Goal: Transaction & Acquisition: Purchase product/service

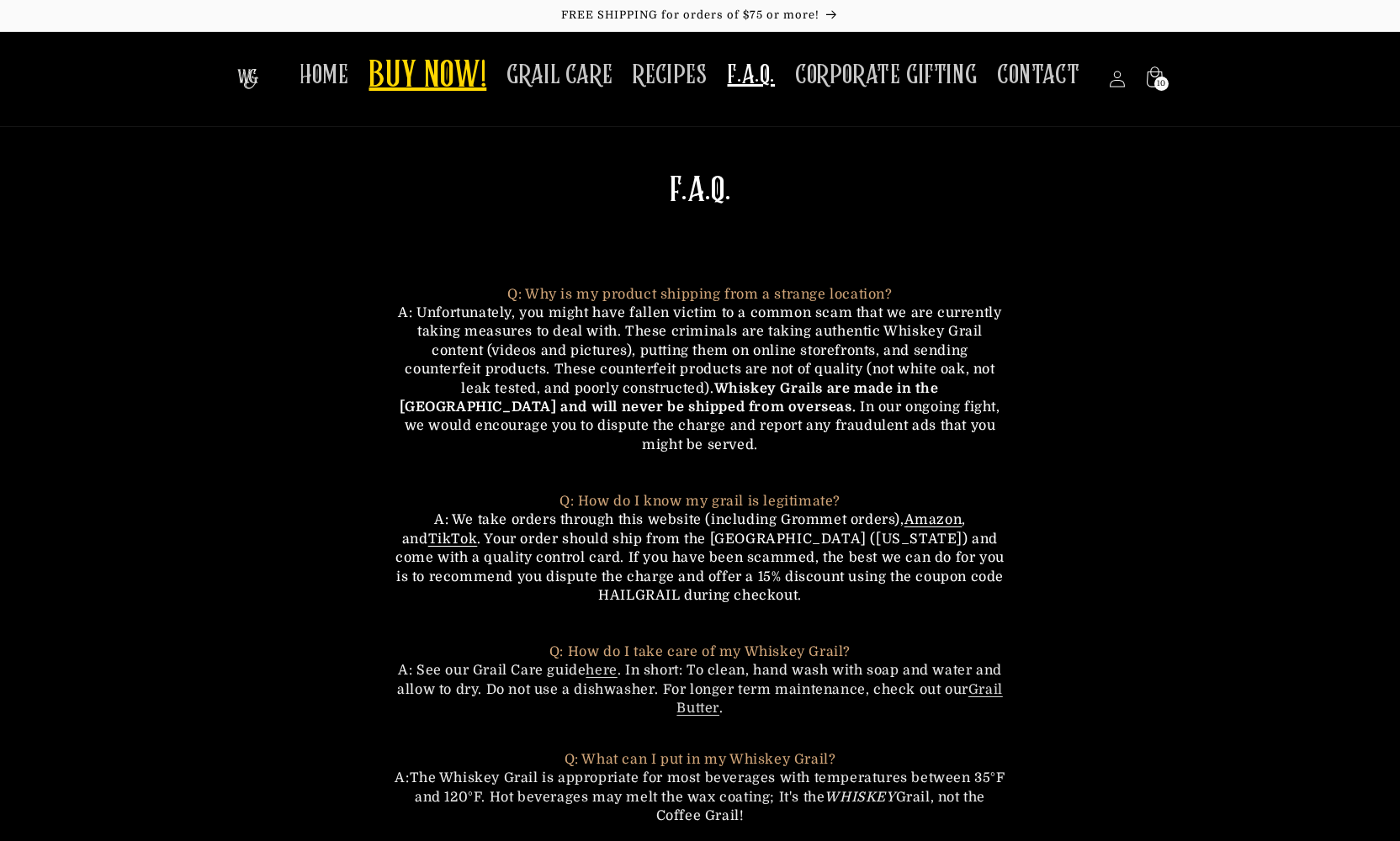
click at [428, 74] on span "BUY NOW!" at bounding box center [427, 77] width 118 height 46
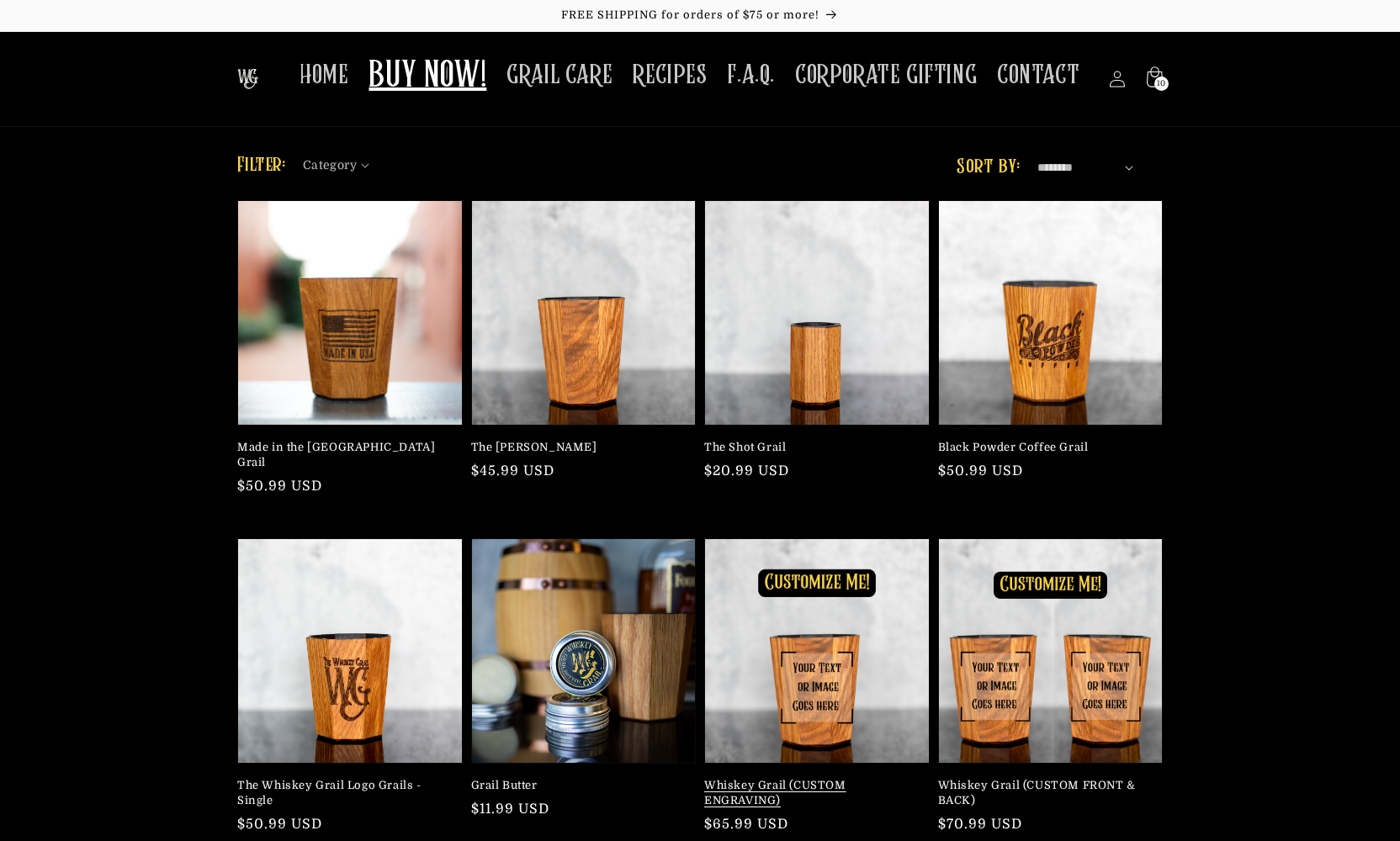
click at [815, 778] on link "Whiskey Grail (CUSTOM ENGRAVING)" at bounding box center [812, 793] width 215 height 30
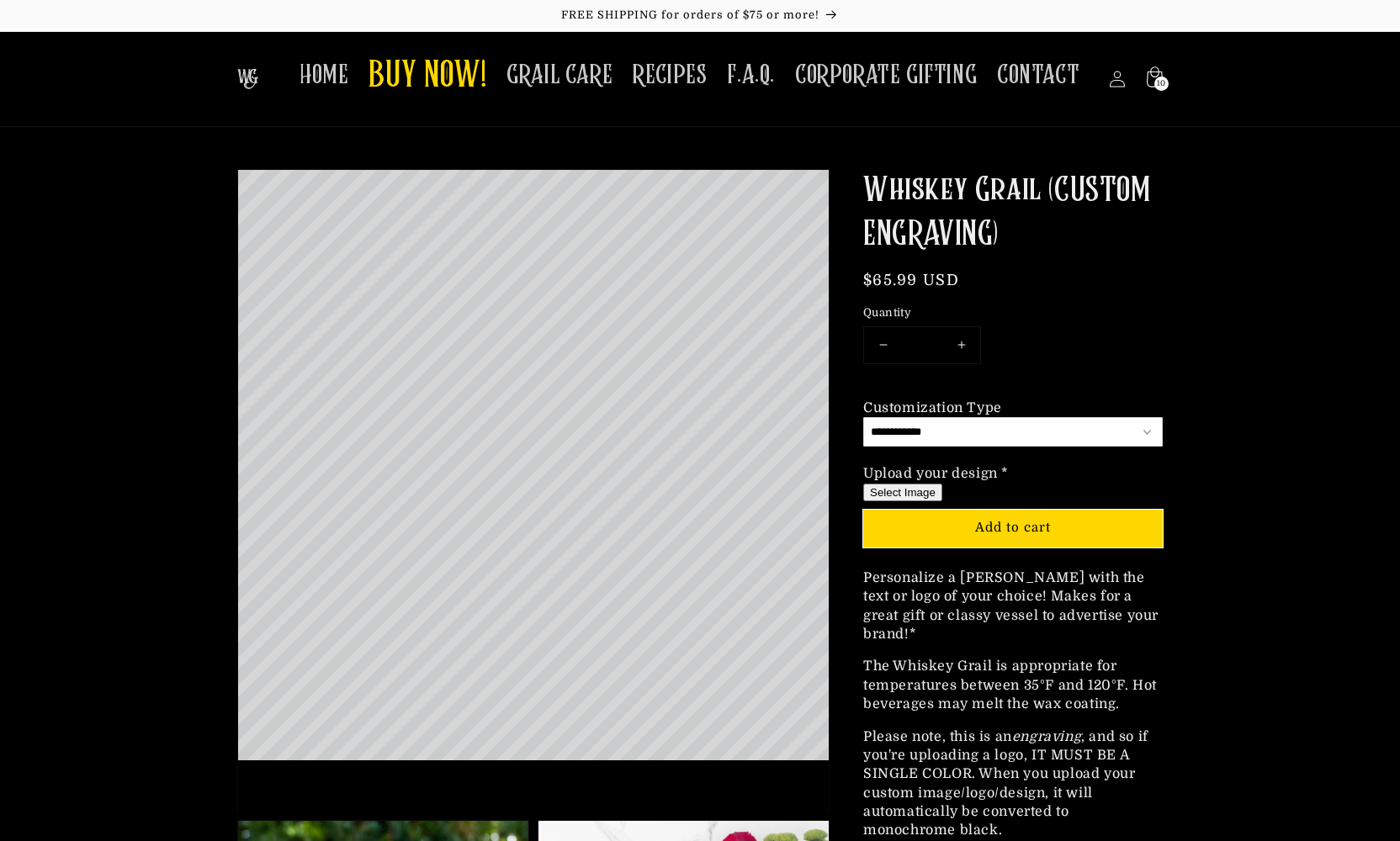
click at [912, 488] on button "Select Image" at bounding box center [903, 493] width 79 height 18
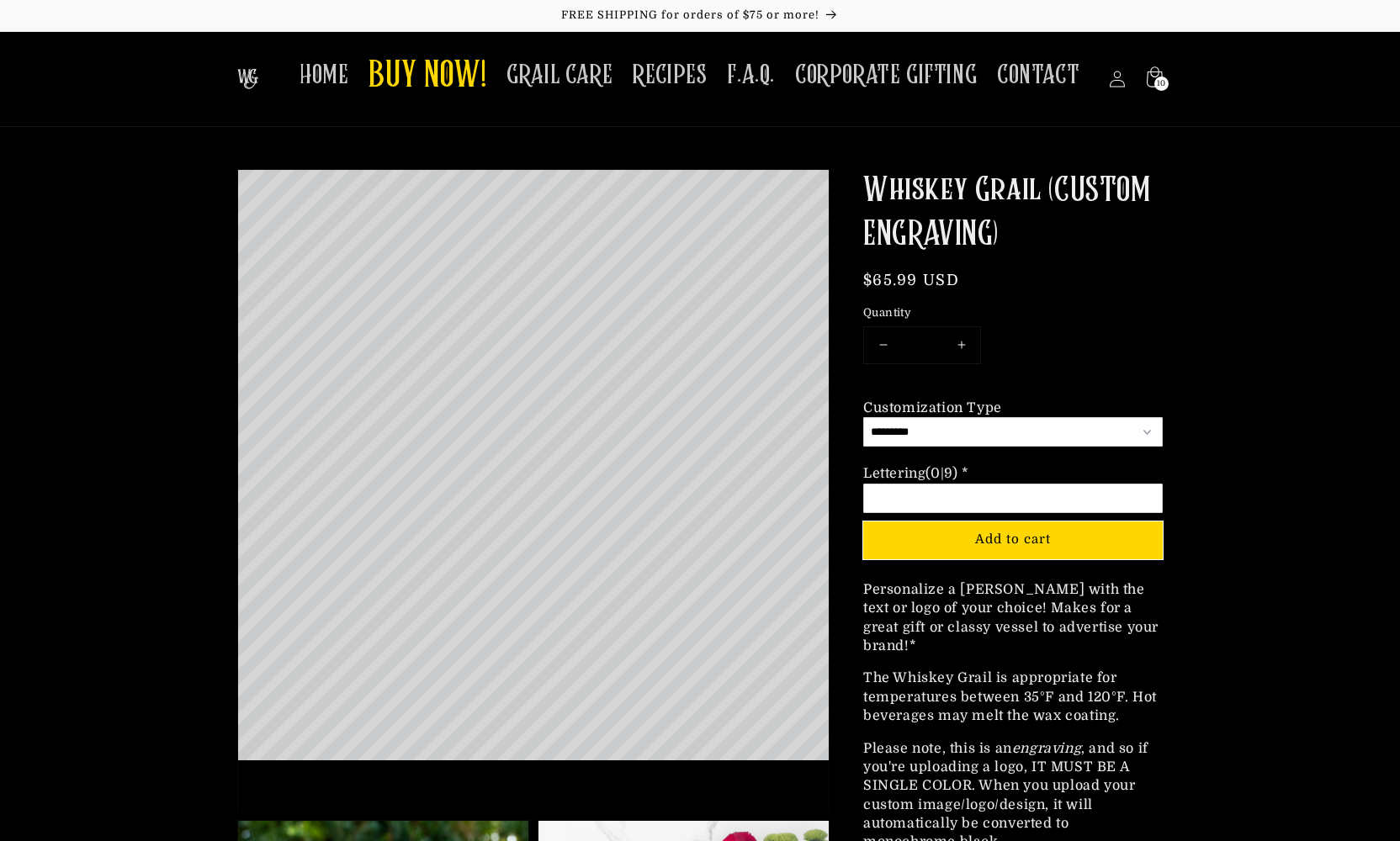
select select "**********"
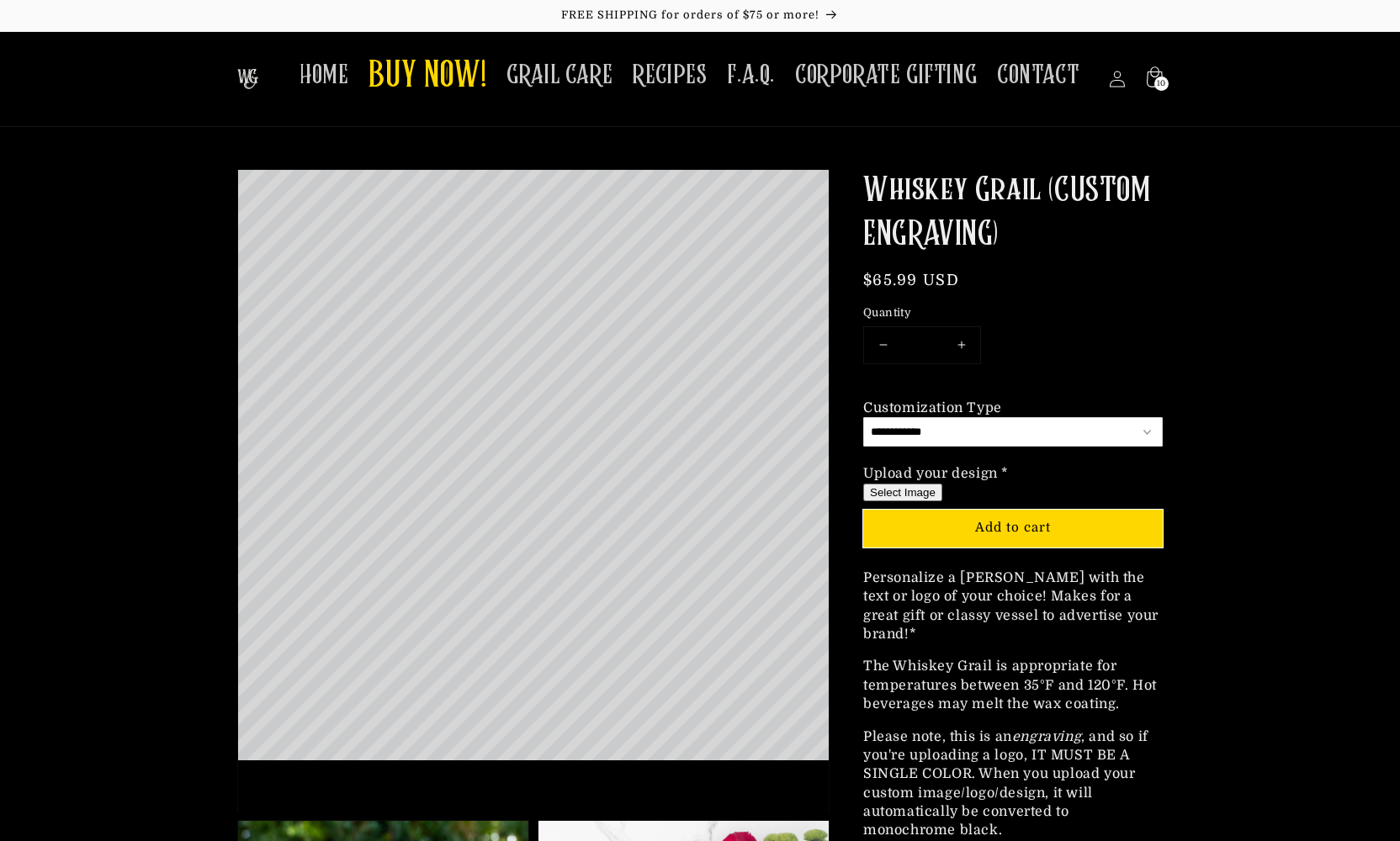
click at [875, 488] on button "Select Image" at bounding box center [903, 493] width 79 height 18
click at [895, 486] on button "Select Image" at bounding box center [903, 493] width 79 height 18
click at [907, 488] on button "Select Image" at bounding box center [903, 493] width 79 height 18
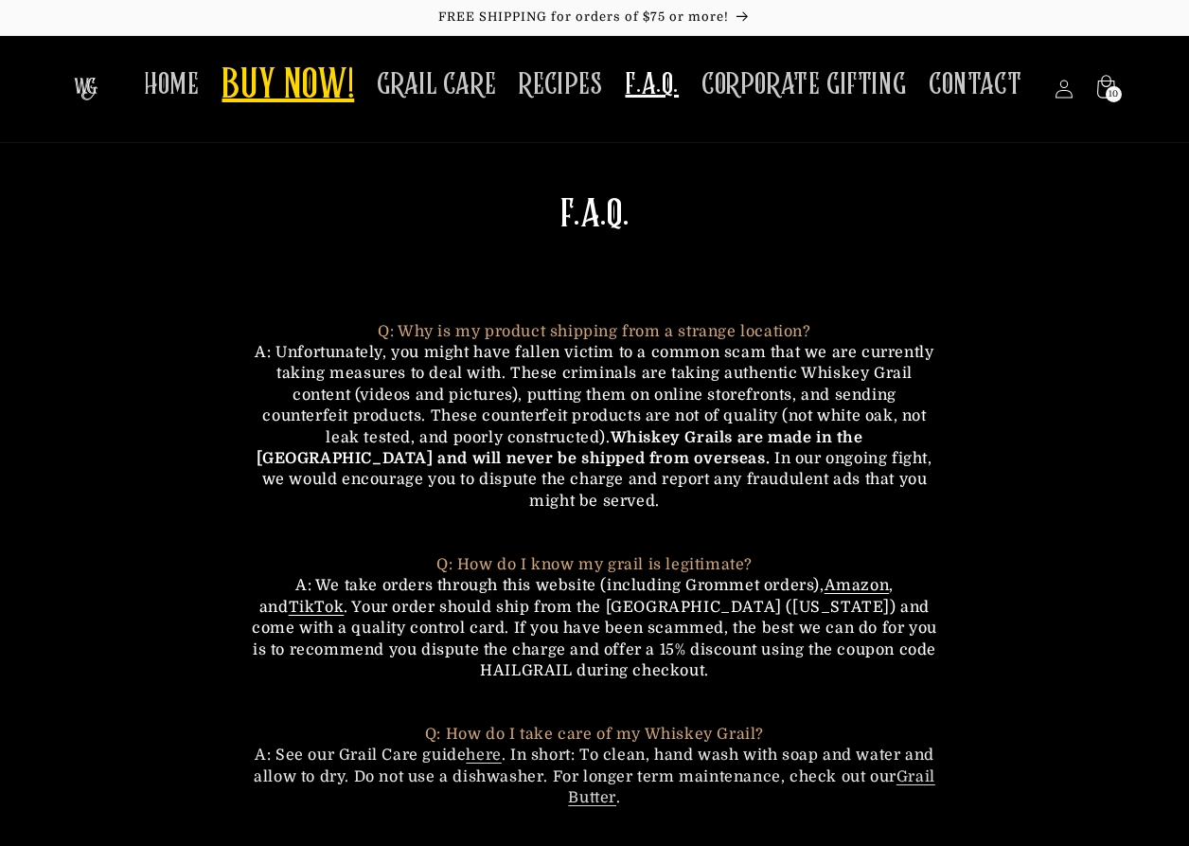
click at [291, 76] on span "BUY NOW!" at bounding box center [288, 87] width 133 height 52
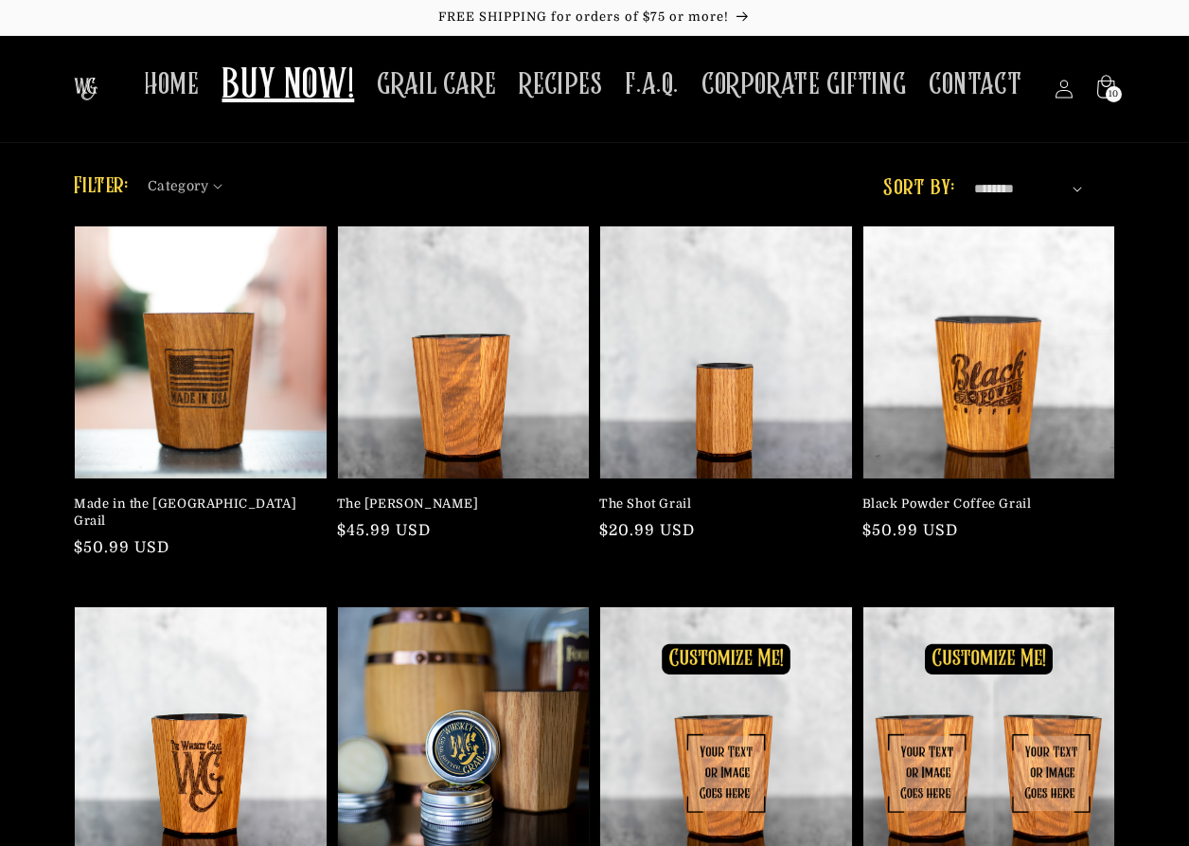
scroll to position [162, 0]
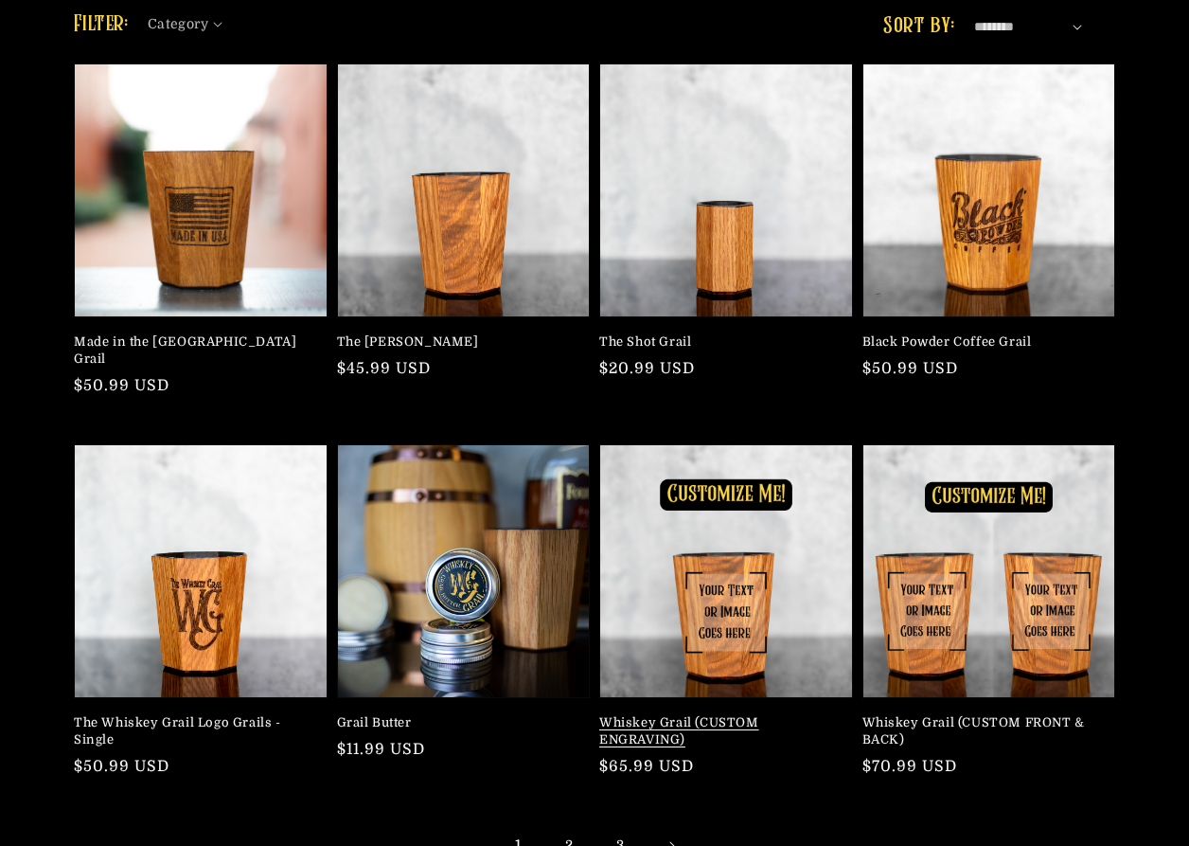
click at [751, 714] on link "Whiskey Grail (CUSTOM ENGRAVING)" at bounding box center [720, 731] width 242 height 34
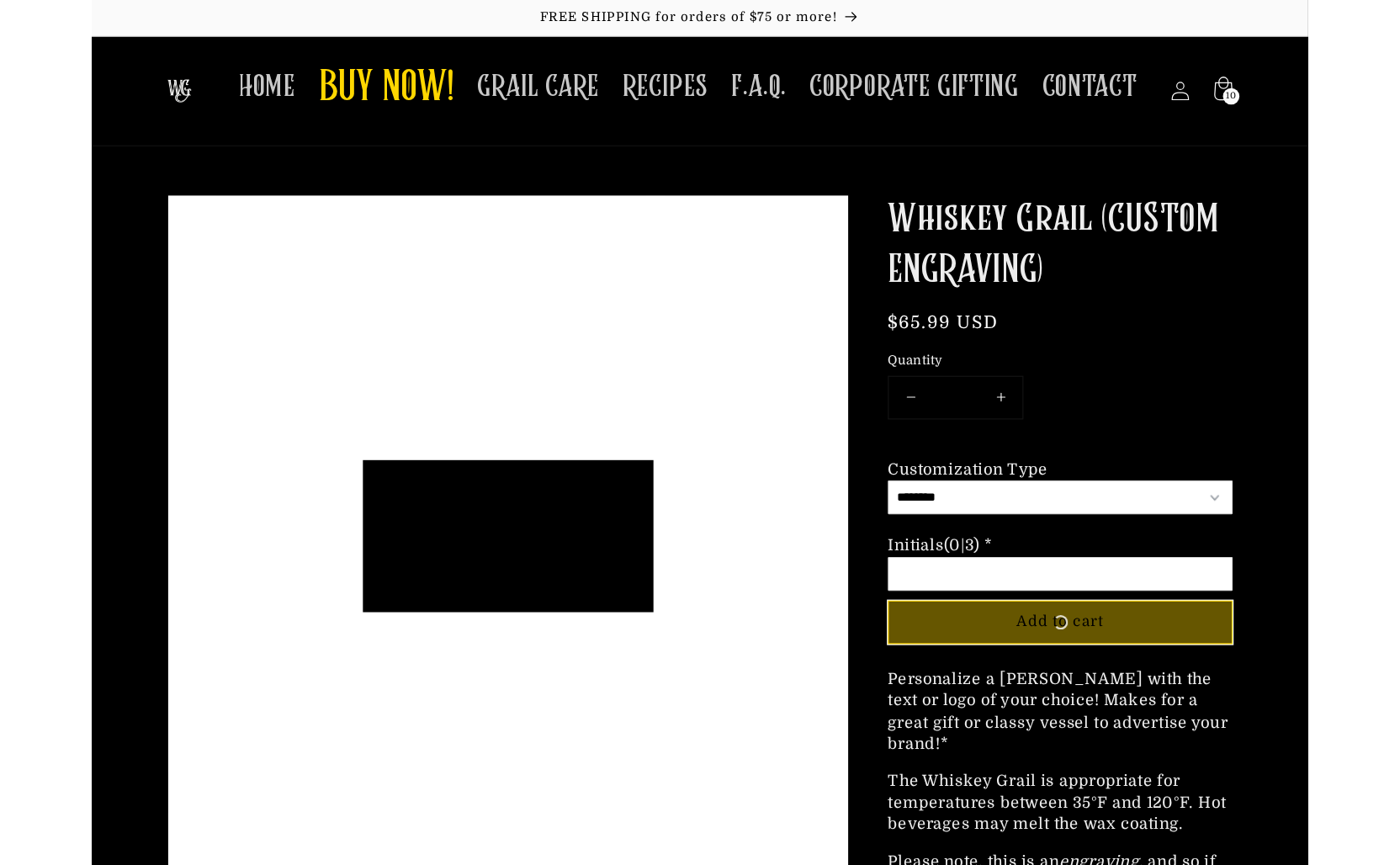
scroll to position [131, 252]
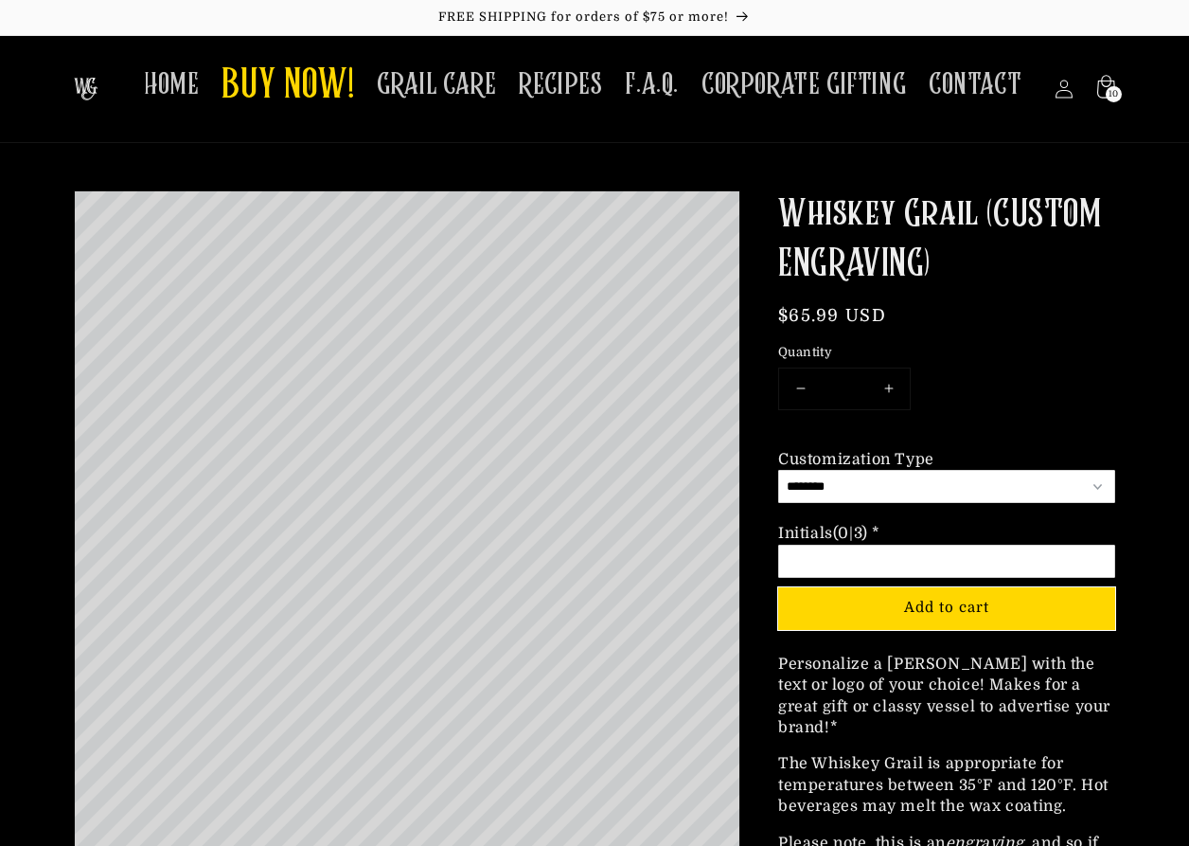
select select "**********"
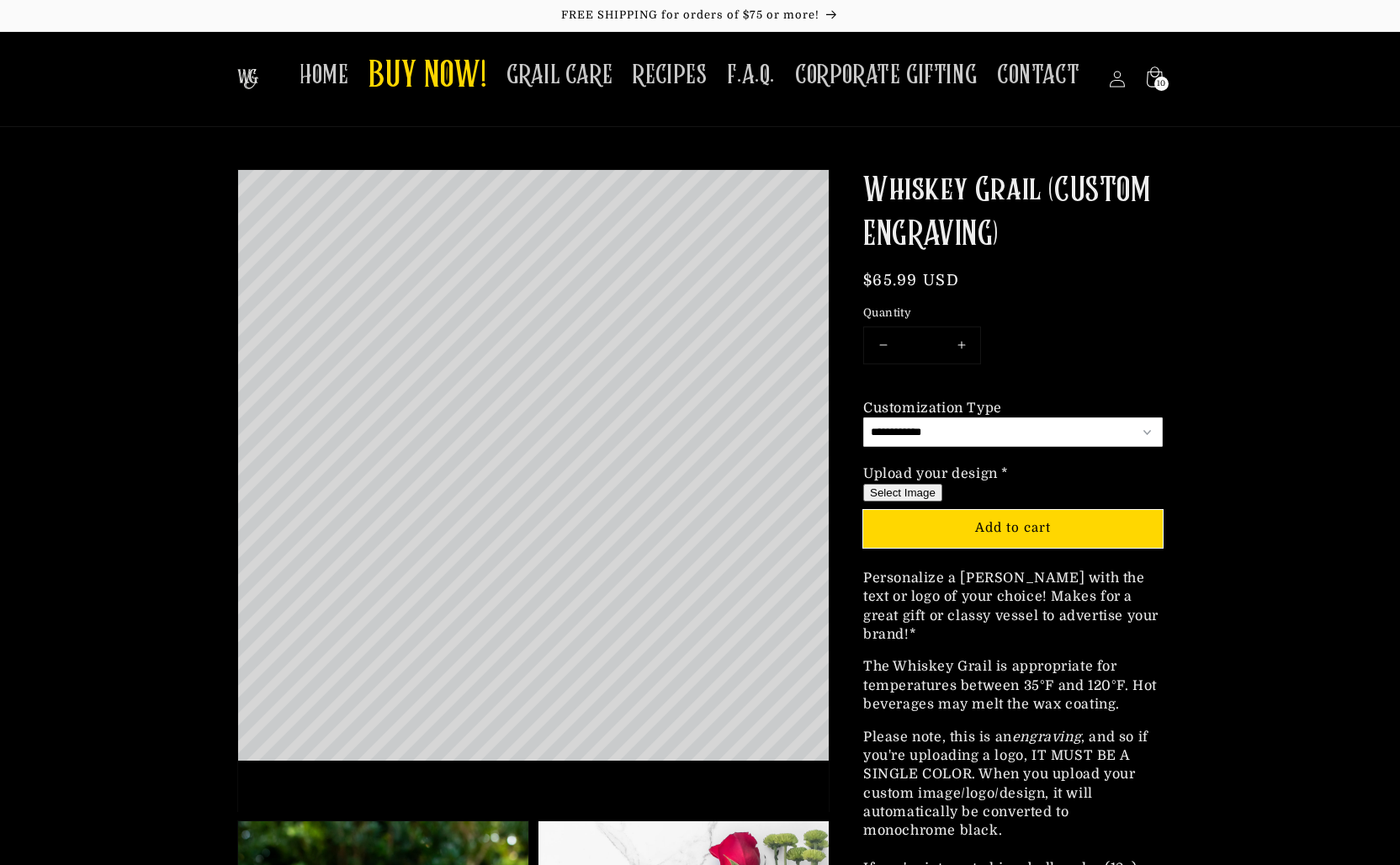
click at [890, 488] on button "Select Image" at bounding box center [903, 493] width 79 height 18
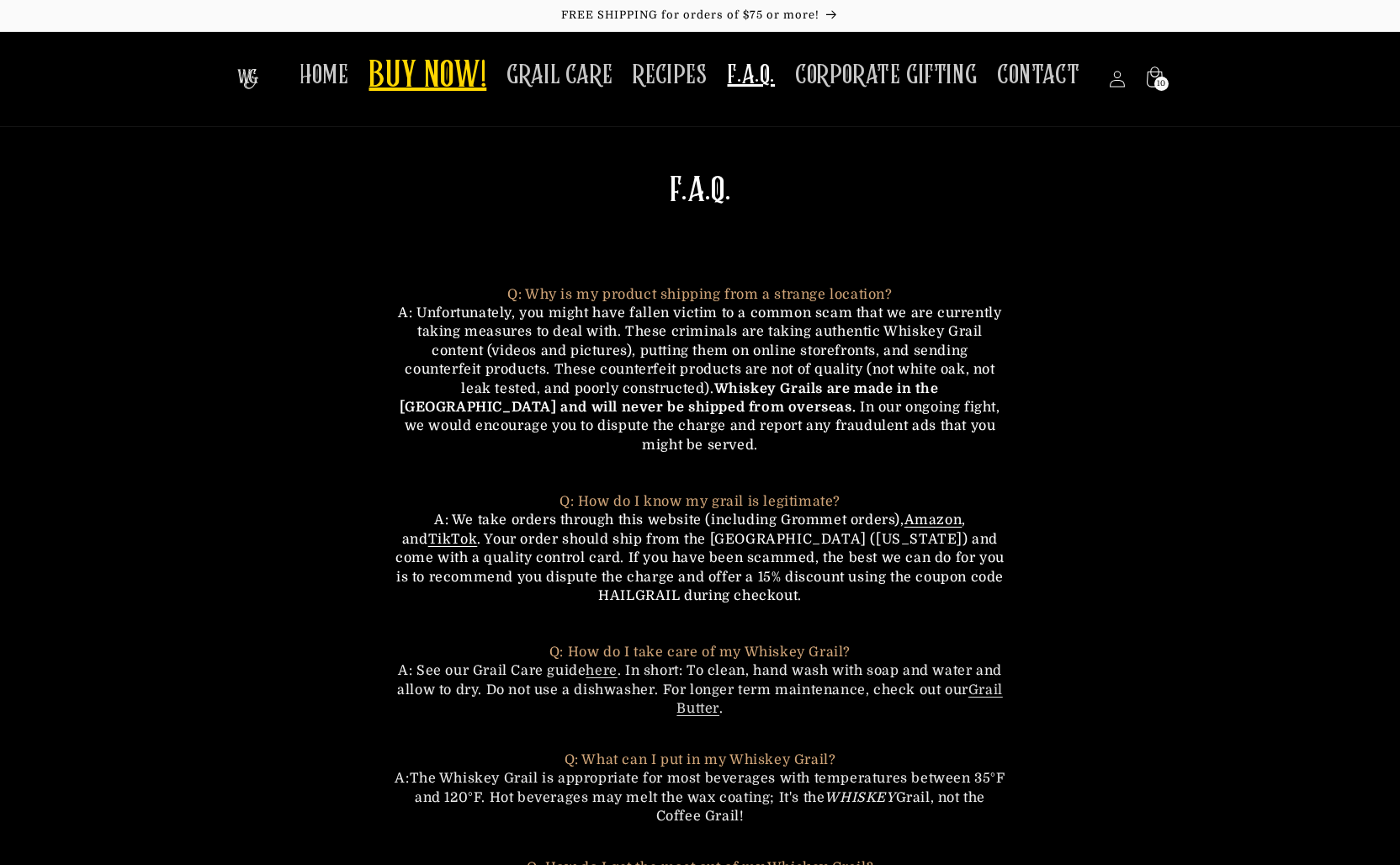
click at [408, 68] on span "BUY NOW!" at bounding box center [427, 77] width 118 height 46
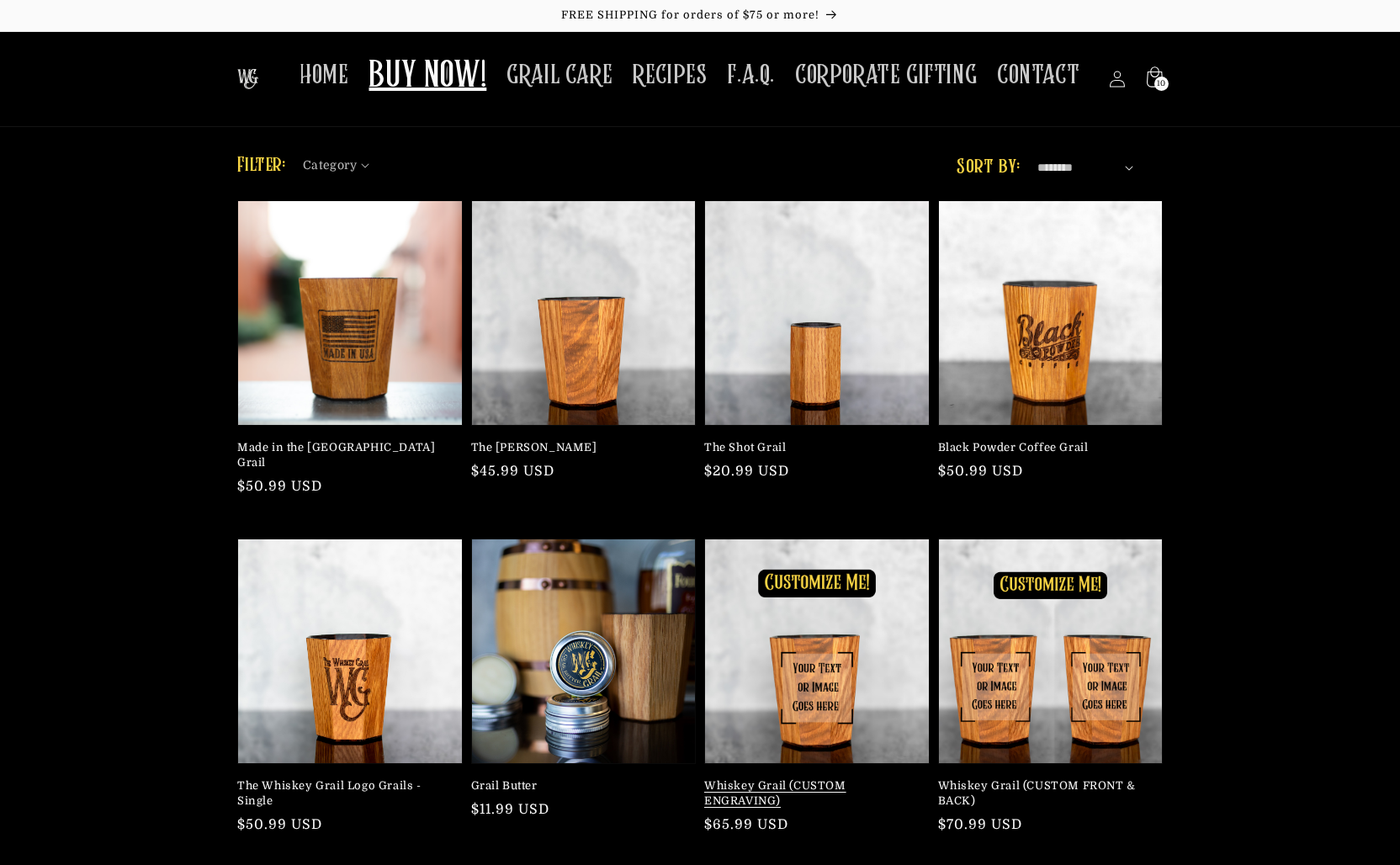
click at [812, 778] on link "Whiskey Grail (CUSTOM ENGRAVING)" at bounding box center [812, 793] width 215 height 30
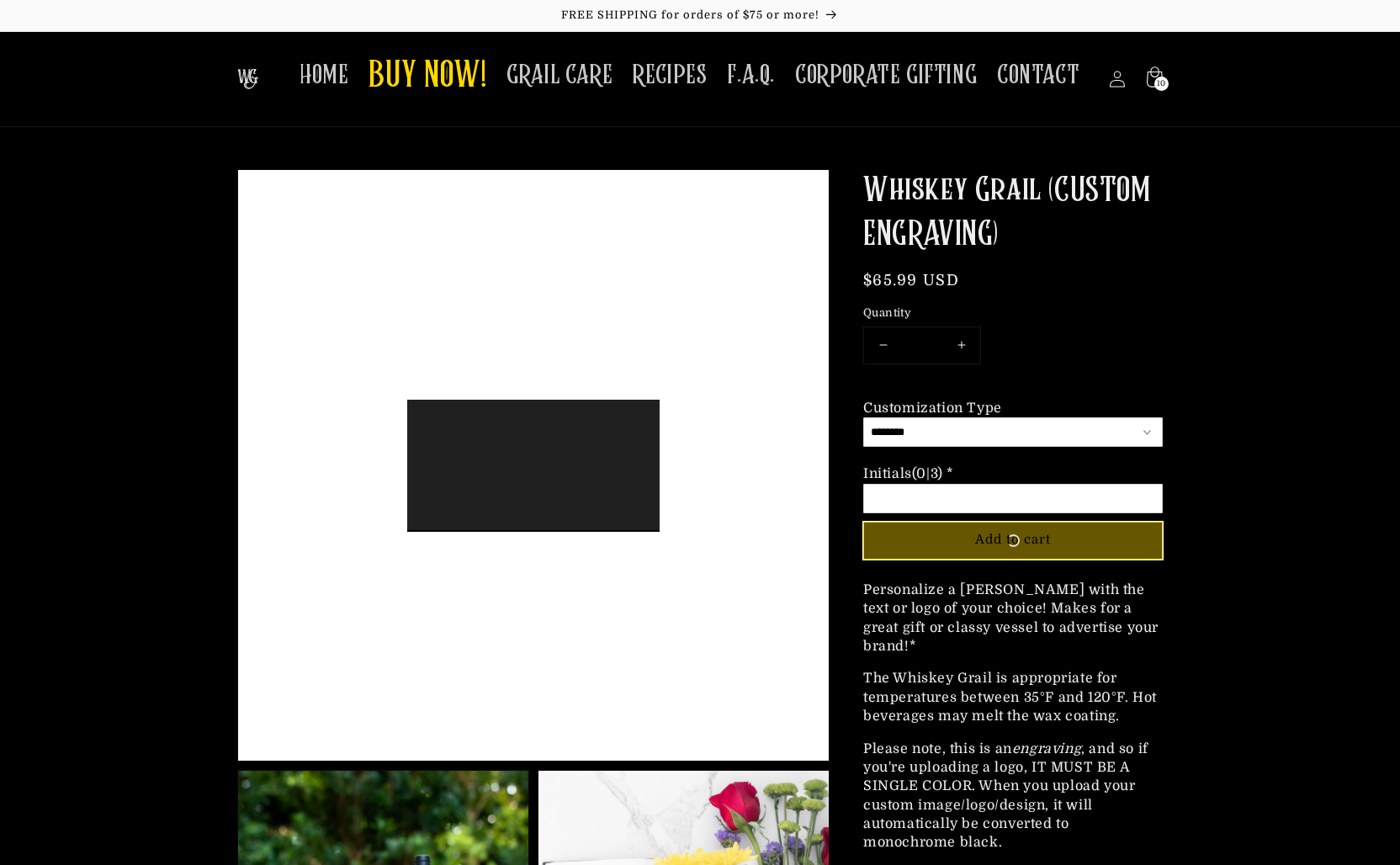
scroll to position [131, 252]
